Goal: Transaction & Acquisition: Download file/media

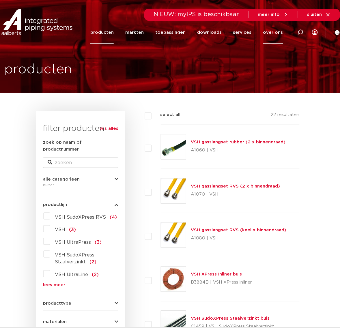
click at [273, 31] on link "over ons" at bounding box center [273, 32] width 20 height 22
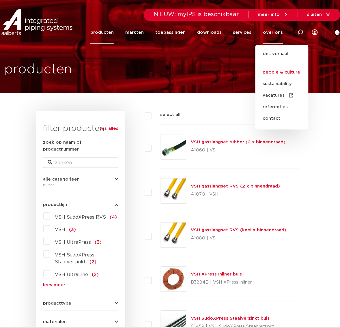
click at [279, 69] on link "people & culture" at bounding box center [281, 73] width 53 height 12
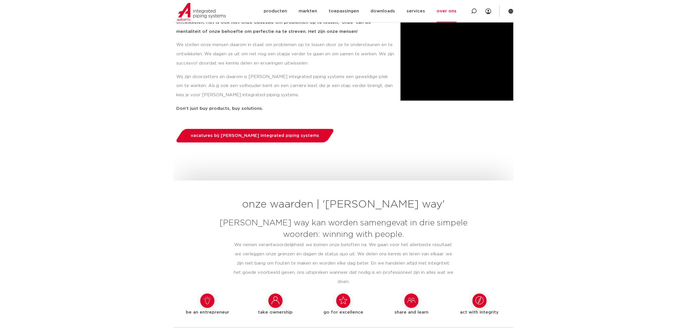
scroll to position [253, 0]
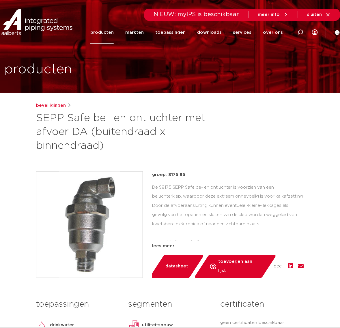
click at [162, 179] on div "groep: 8175.85 De S8175 SEPP Safe be- en ontluchter is voorzien van een belucht…" at bounding box center [228, 210] width 152 height 78
click at [304, 34] on div at bounding box center [300, 32] width 23 height 44
paste input "0006075"
type input "0006075"
click button "Zoeken" at bounding box center [0, 0] width 0 height 0
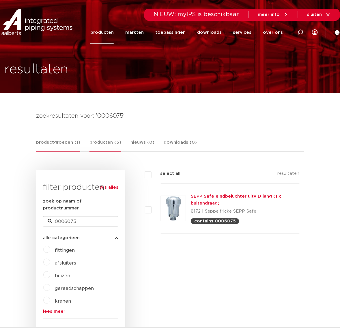
click at [94, 140] on link "producten (5)" at bounding box center [105, 145] width 32 height 13
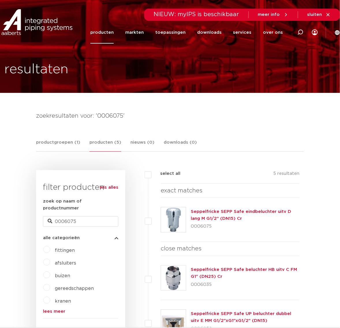
drag, startPoint x: 242, startPoint y: 219, endPoint x: 187, endPoint y: 213, distance: 55.7
click at [187, 213] on div "Seppelfricke SEPP Safe eindbeluchter uitv D lang M G1/2" (DN15) Cr 0006075" at bounding box center [230, 220] width 139 height 44
copy div "Seppelfricke SEPP Safe eindbeluchter uitv D lang M G1/2" (DN15) Cr"
click at [298, 28] on div at bounding box center [301, 32] width 6 height 44
type input "0889251"
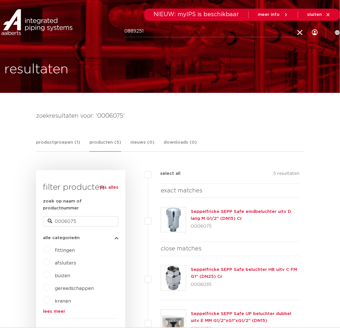
click button "Zoeken" at bounding box center [0, 0] width 0 height 0
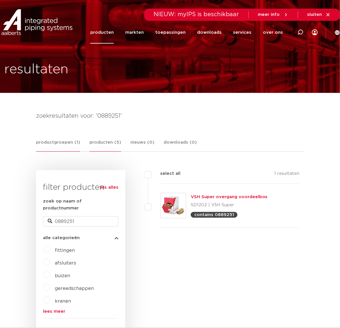
click at [94, 148] on link "producten (5)" at bounding box center [105, 145] width 32 height 13
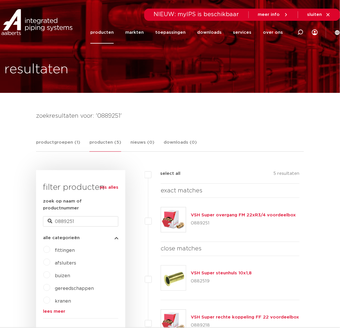
click at [237, 217] on link "VSH Super overgang FM 22xR3/4 voordeelbox" at bounding box center [243, 215] width 105 height 4
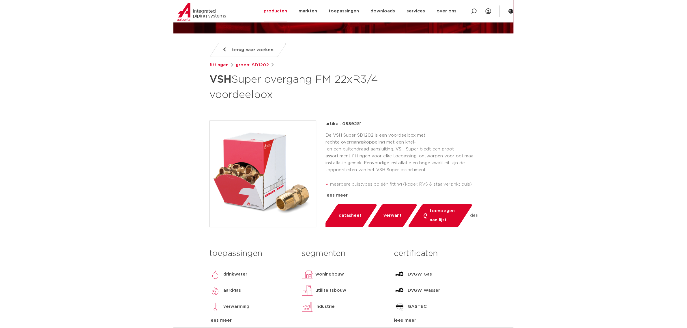
scroll to position [72, 0]
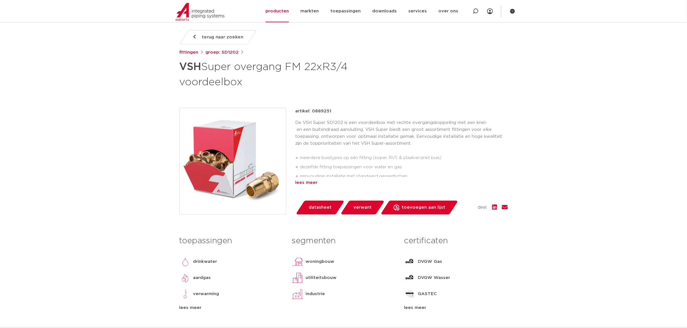
click at [308, 186] on div "lees meer" at bounding box center [402, 183] width 212 height 7
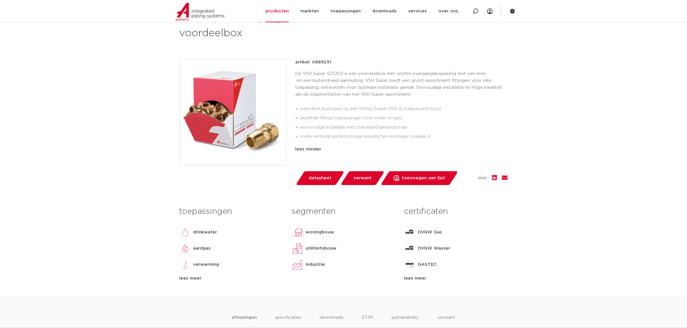
scroll to position [108, 0]
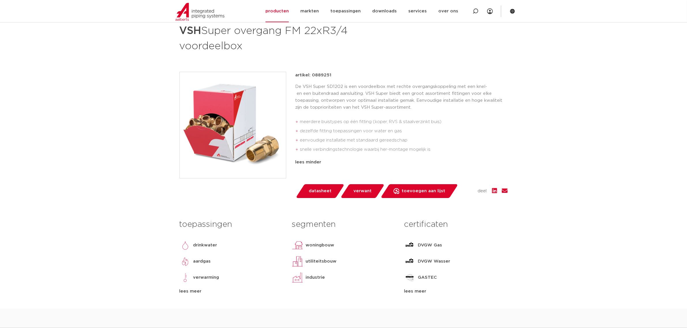
drag, startPoint x: 355, startPoint y: 171, endPoint x: 288, endPoint y: 78, distance: 114.1
click at [288, 78] on div "artikel: 0889251 De VSH Super SD1202 is een voordeelbox met rechte overgangskop…" at bounding box center [344, 135] width 328 height 126
click at [301, 75] on p "artikel: 0889251" at bounding box center [314, 75] width 36 height 7
drag, startPoint x: 295, startPoint y: 75, endPoint x: 330, endPoint y: 80, distance: 35.0
click at [330, 74] on p "artikel: 0889251" at bounding box center [314, 75] width 36 height 7
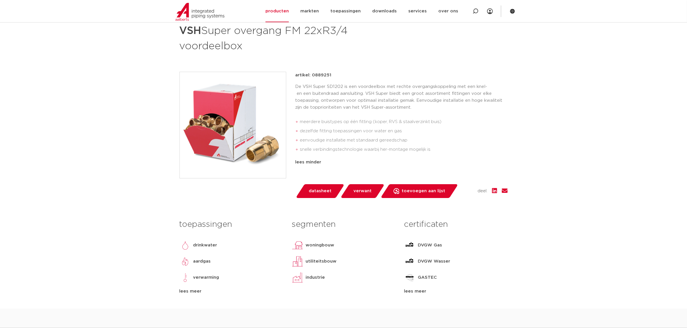
click at [322, 100] on p "De VSH Super SD1202 is een voordeelbox met rechte overgangskoppeling met een kn…" at bounding box center [402, 97] width 212 height 28
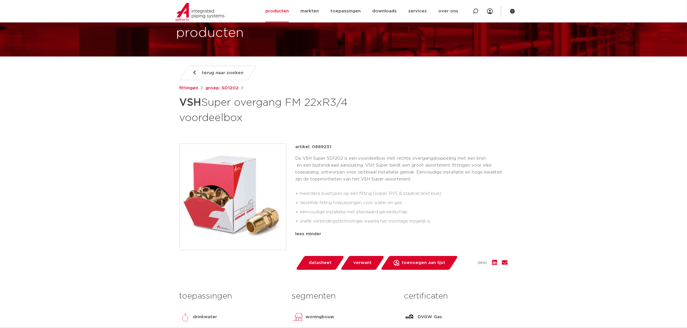
scroll to position [36, 0]
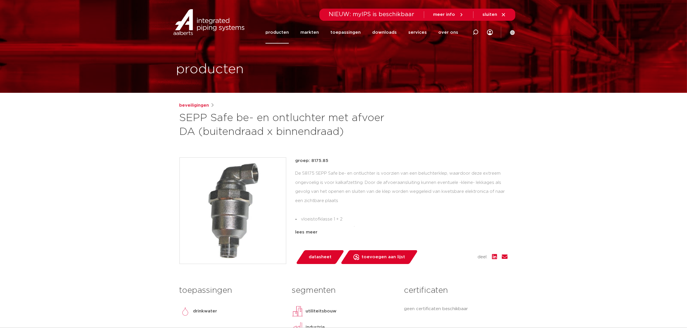
click at [347, 183] on div "De S8175 SEPP Safe be- en ontluchter is voorzien van een beluchterklep, waardoo…" at bounding box center [402, 198] width 212 height 58
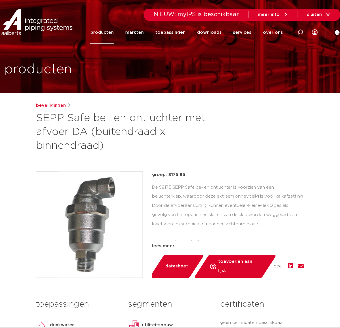
drag, startPoint x: 81, startPoint y: 174, endPoint x: 178, endPoint y: 67, distance: 144.5
click at [300, 33] on icon at bounding box center [301, 32] width 6 height 6
paste input "0006075"
type input "0006075"
click button "Zoeken" at bounding box center [0, 0] width 0 height 0
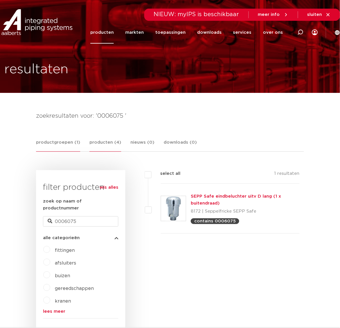
drag, startPoint x: 104, startPoint y: 152, endPoint x: 104, endPoint y: 147, distance: 5.2
click at [104, 147] on link "producten (4)" at bounding box center [105, 145] width 32 height 13
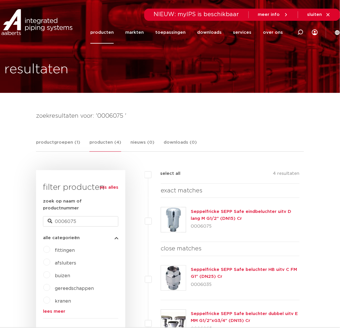
click at [233, 213] on link "Seppelfricke SEPP Safe eindbeluchter uitv D lang M G1/2" (DN15) Cr" at bounding box center [241, 215] width 100 height 11
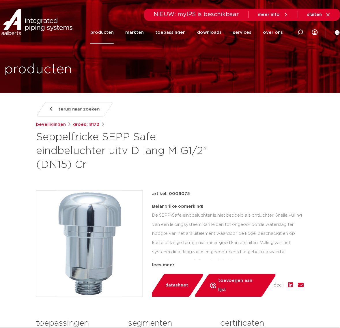
click at [191, 171] on h1 "Seppelfricke SEPP Safe eindbeluchter uitv D lang M G1/2" (DN15) Cr" at bounding box center [124, 151] width 177 height 42
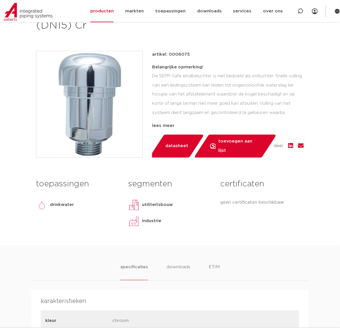
scroll to position [144, 0]
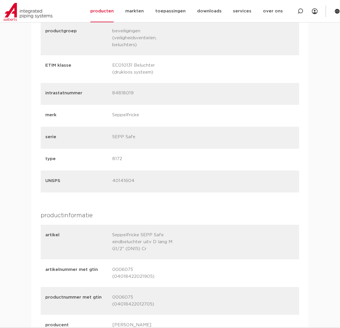
drag, startPoint x: 152, startPoint y: 133, endPoint x: 192, endPoint y: 87, distance: 60.9
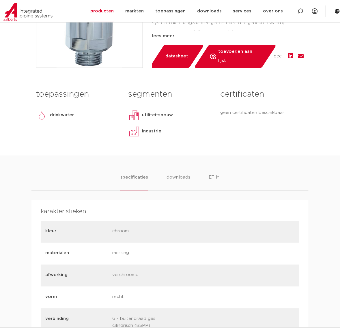
scroll to position [143, 0]
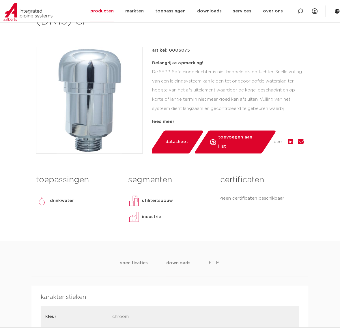
click at [172, 260] on li "downloads" at bounding box center [179, 268] width 24 height 16
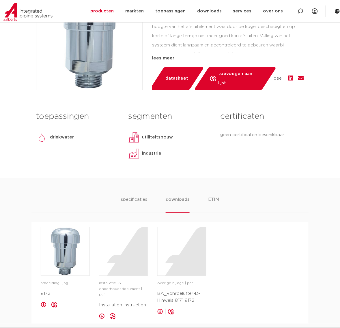
scroll to position [324, 0]
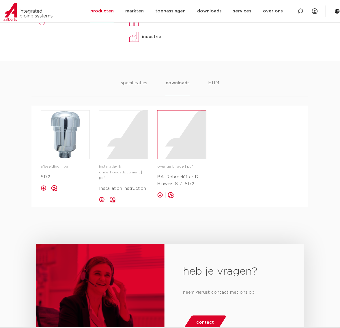
click at [182, 142] on div at bounding box center [182, 135] width 48 height 48
click at [126, 133] on div at bounding box center [123, 135] width 48 height 48
